Goal: Transaction & Acquisition: Purchase product/service

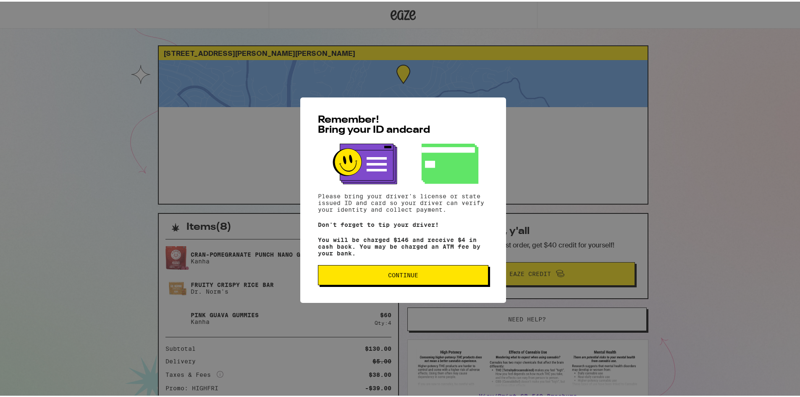
click at [392, 276] on span "Continue" at bounding box center [403, 274] width 30 height 6
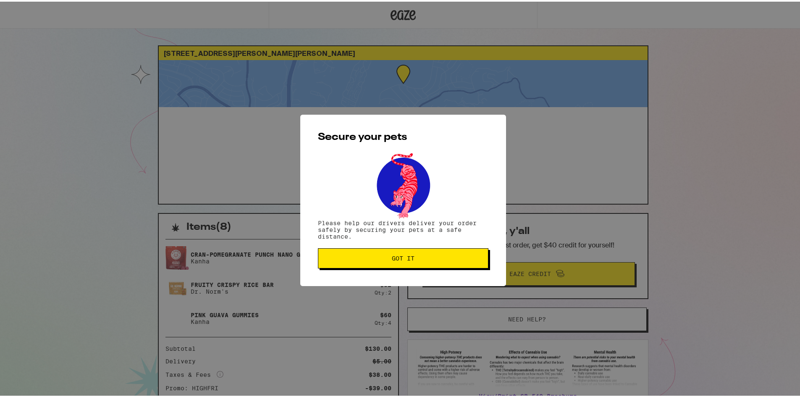
click at [392, 259] on span "Got it" at bounding box center [403, 257] width 23 height 6
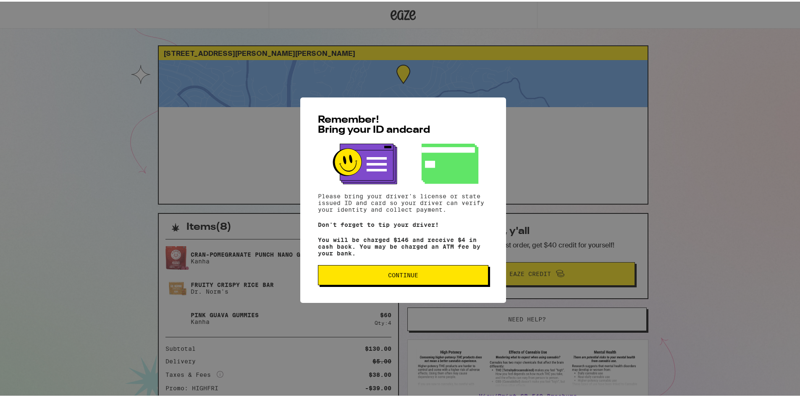
click at [413, 276] on span "Continue" at bounding box center [403, 274] width 30 height 6
